Goal: Ask a question

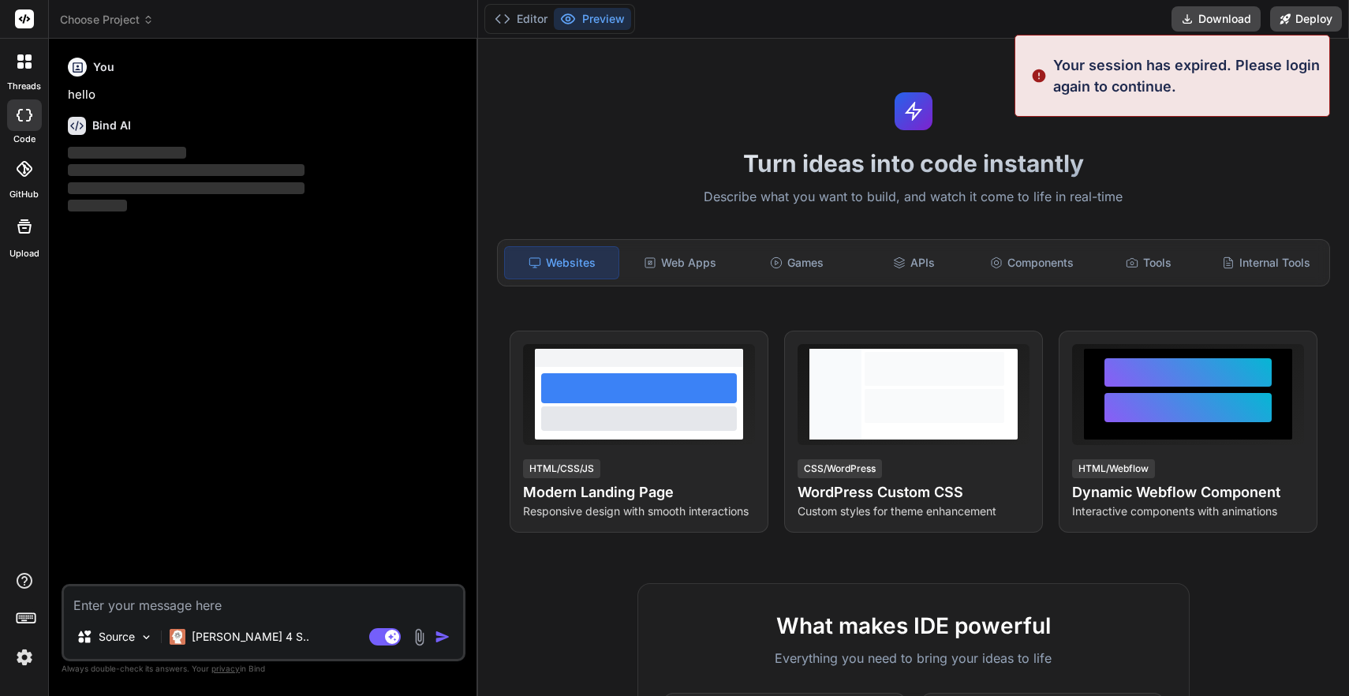
click at [21, 19] on rect at bounding box center [24, 18] width 19 height 19
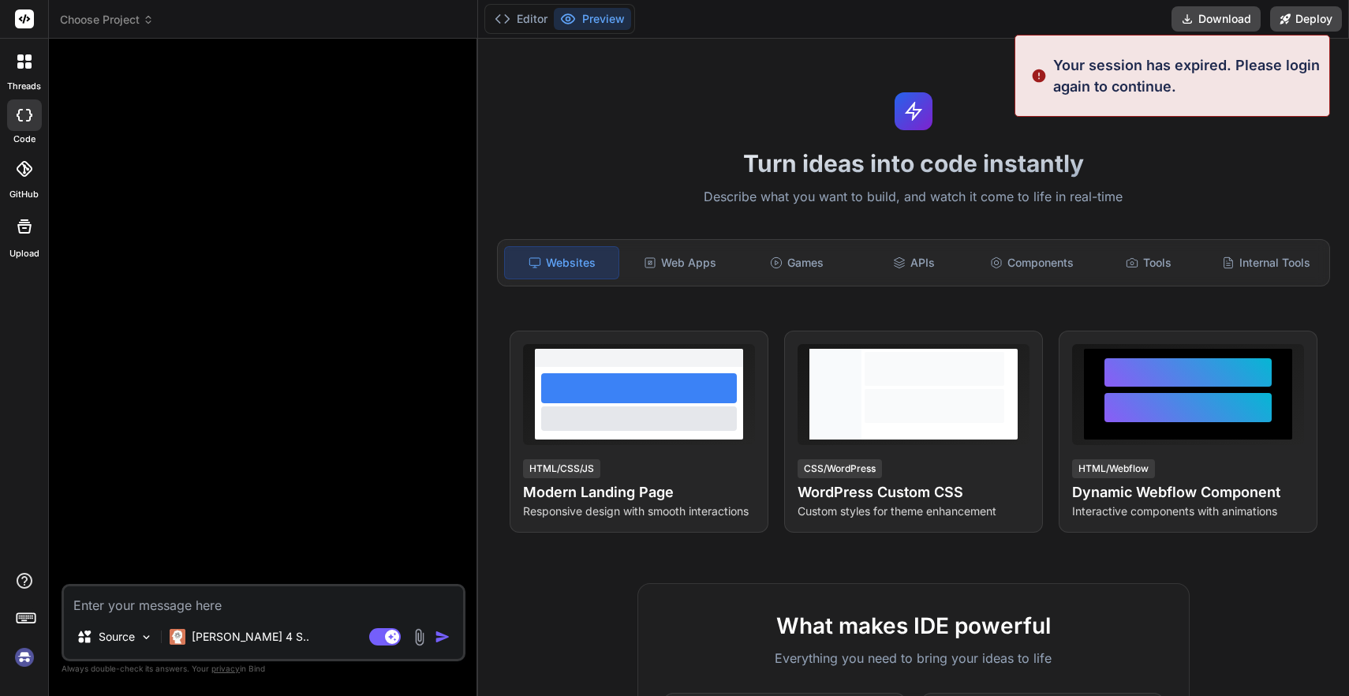
type textarea "x"
